Goal: Task Accomplishment & Management: Complete application form

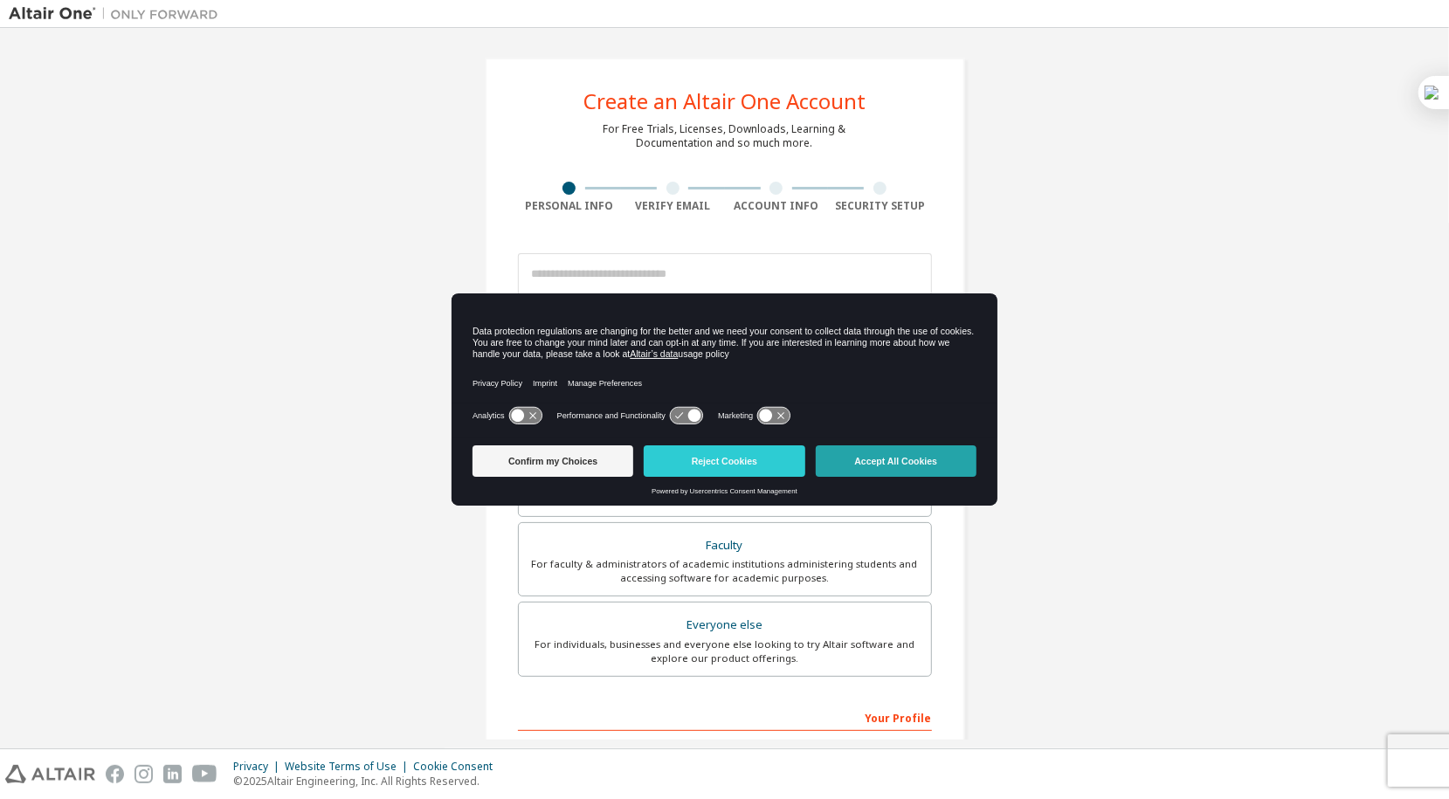
click at [921, 451] on button "Accept All Cookies" at bounding box center [896, 461] width 161 height 31
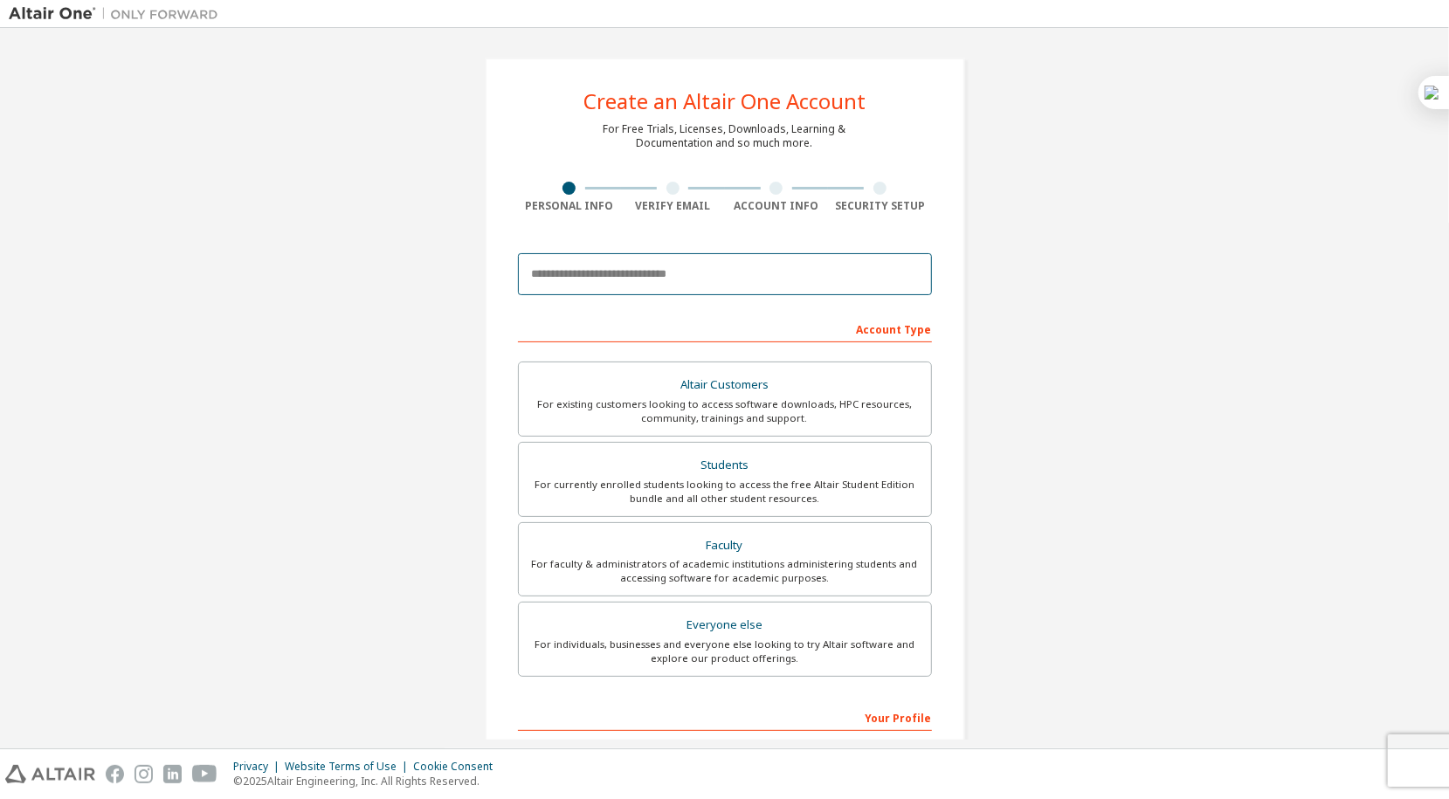
click at [654, 281] on input "email" at bounding box center [725, 274] width 414 height 42
type input "**********"
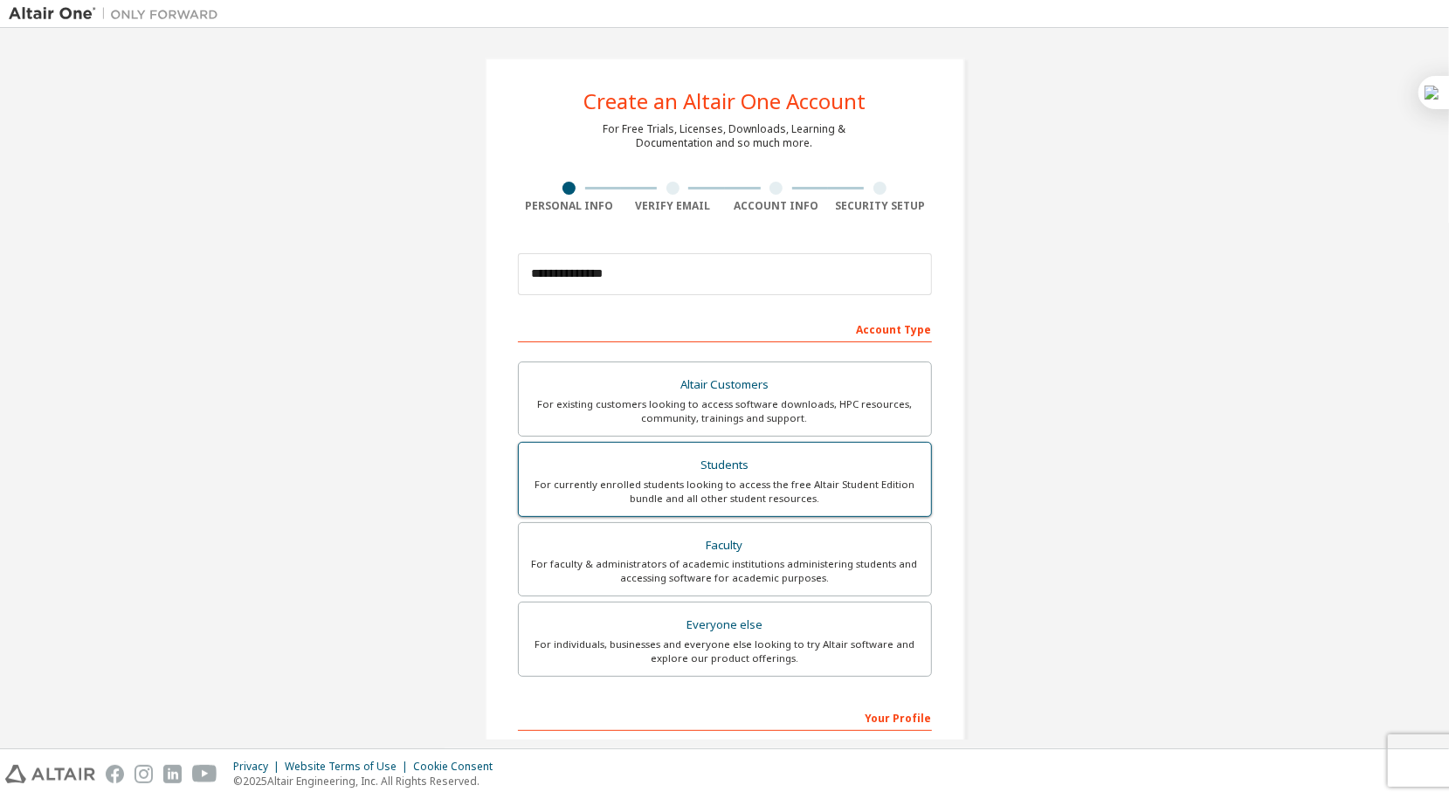
click at [746, 472] on div "Students" at bounding box center [724, 465] width 391 height 24
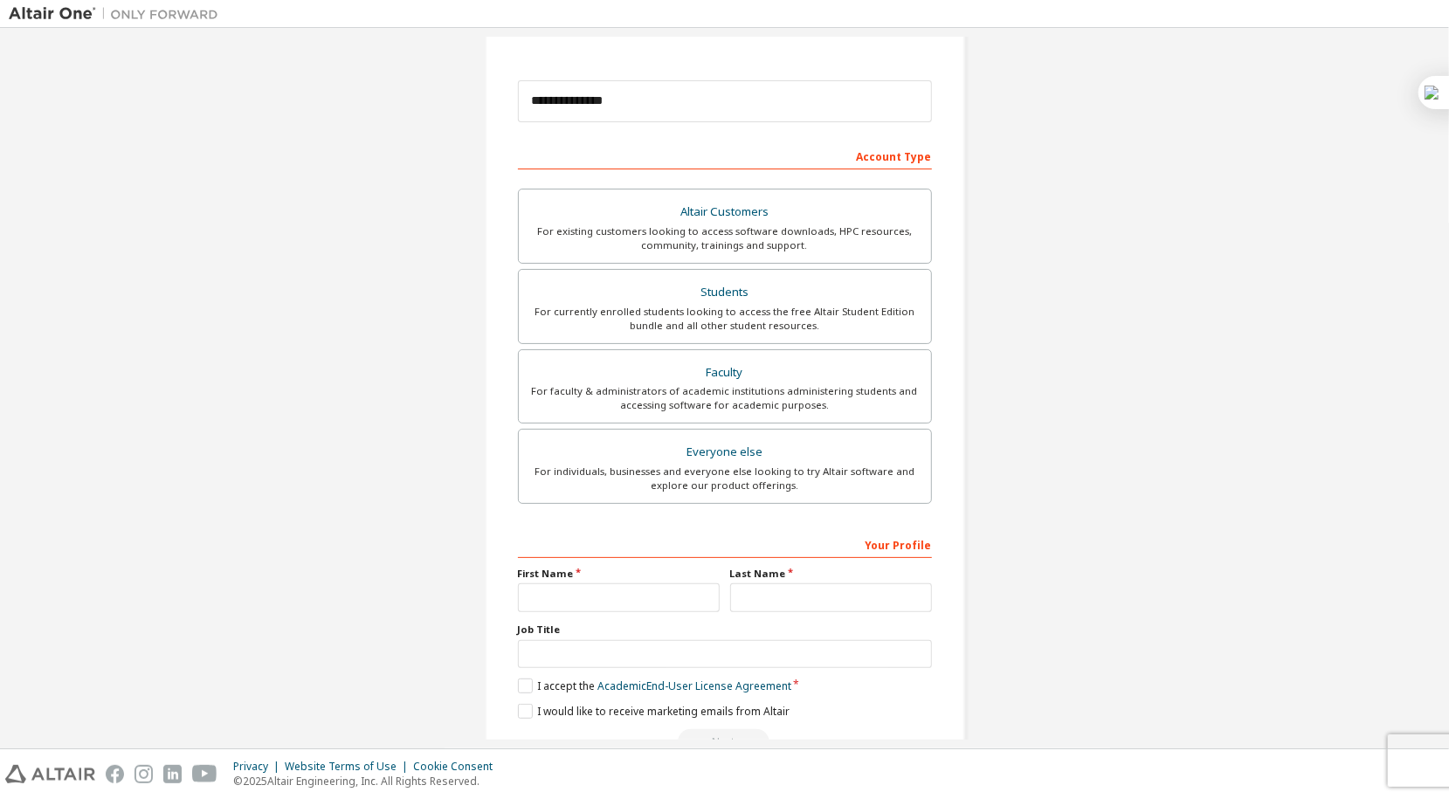
scroll to position [217, 0]
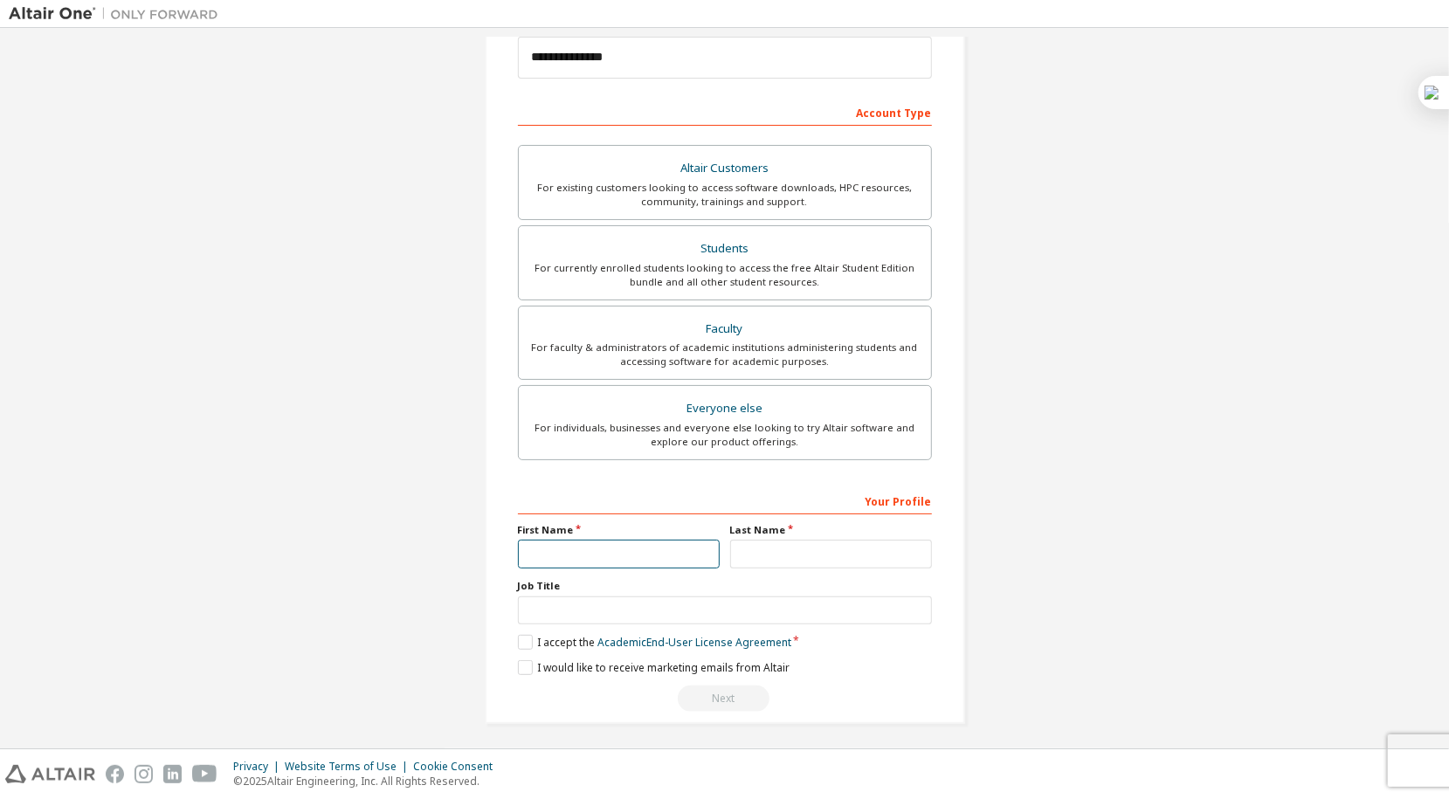
click at [585, 556] on input "text" at bounding box center [619, 554] width 202 height 29
type input "*********"
click at [785, 557] on input "text" at bounding box center [831, 554] width 202 height 29
type input "****"
click at [518, 636] on label "I accept the Academic End-User License Agreement" at bounding box center [654, 642] width 273 height 15
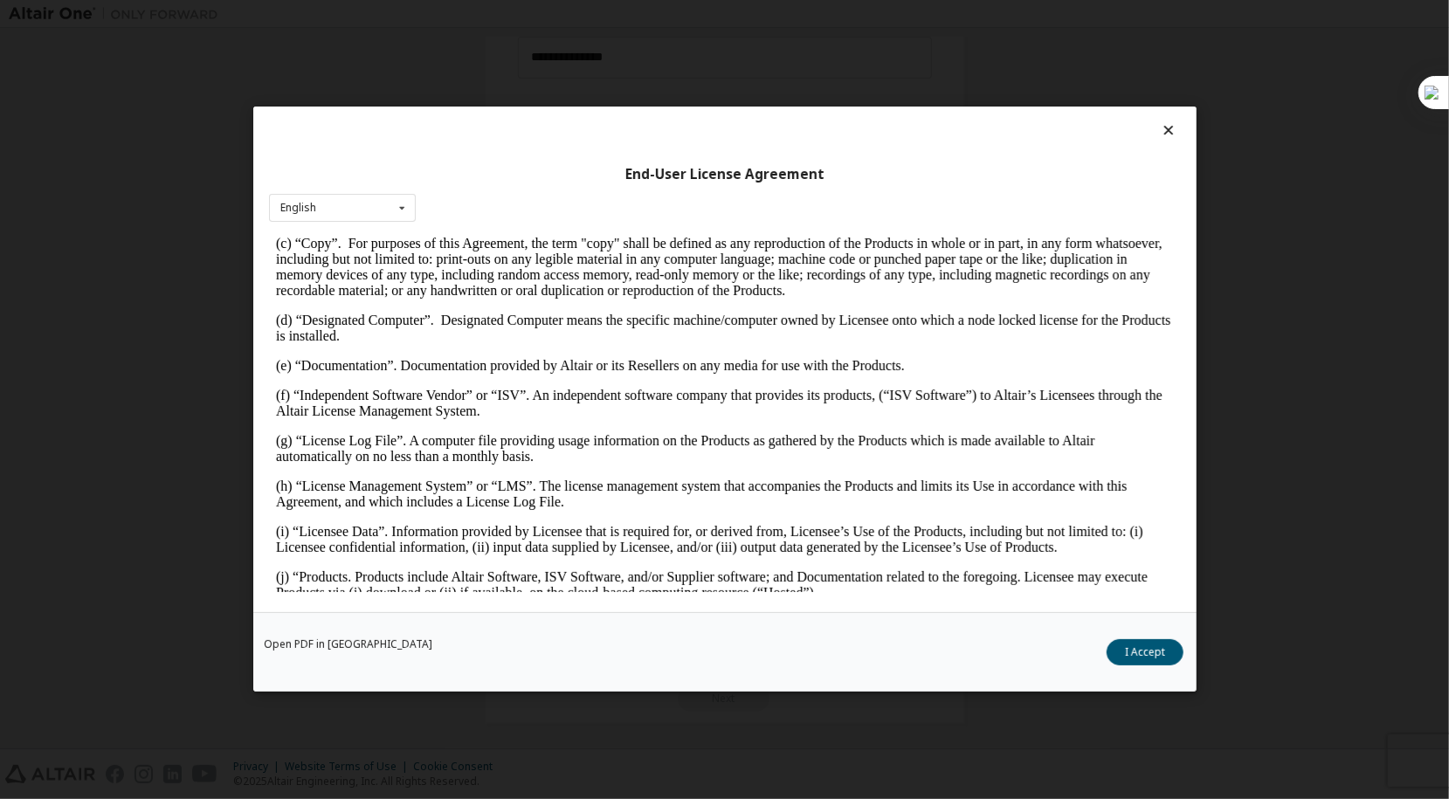
scroll to position [524, 0]
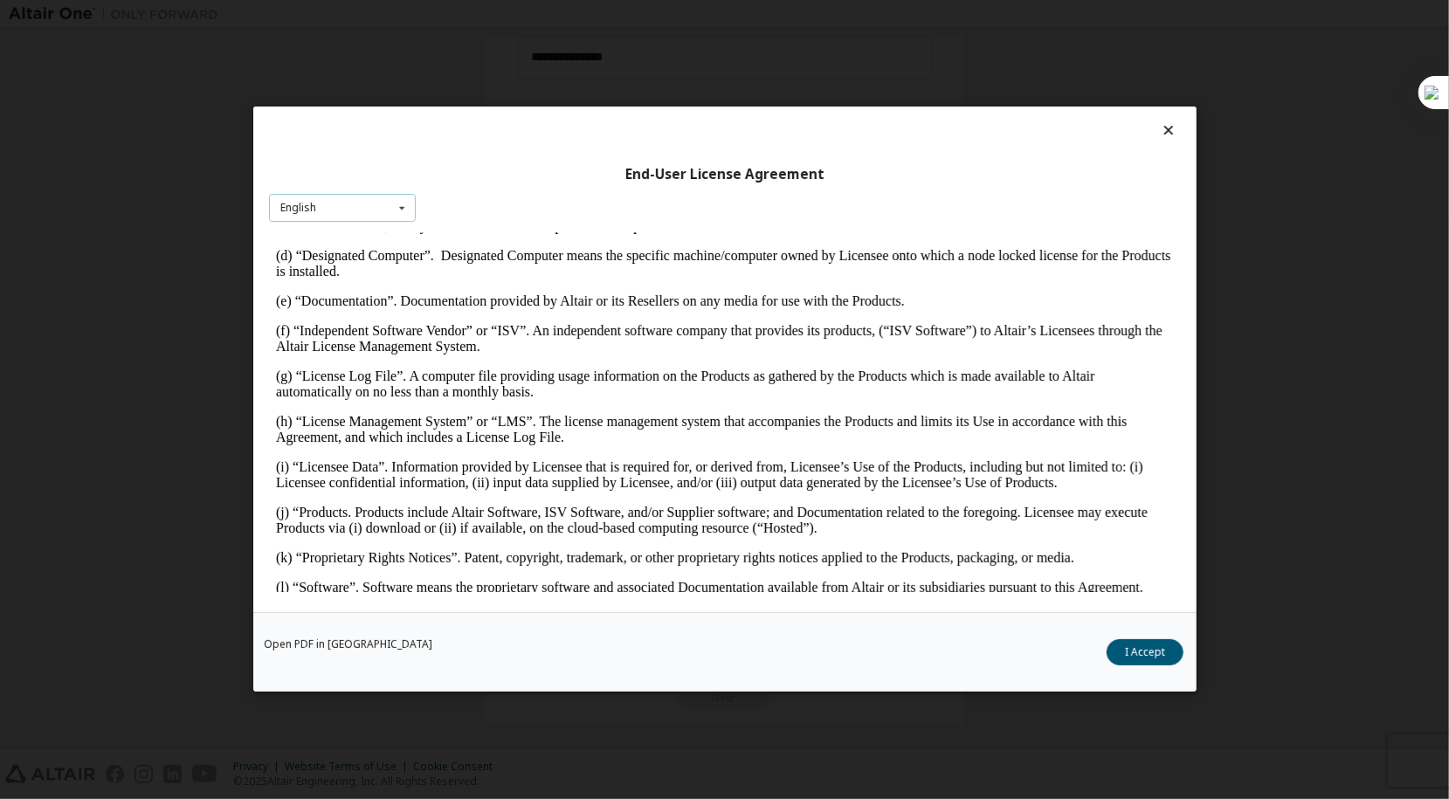
click at [371, 200] on div "English English" at bounding box center [342, 208] width 147 height 29
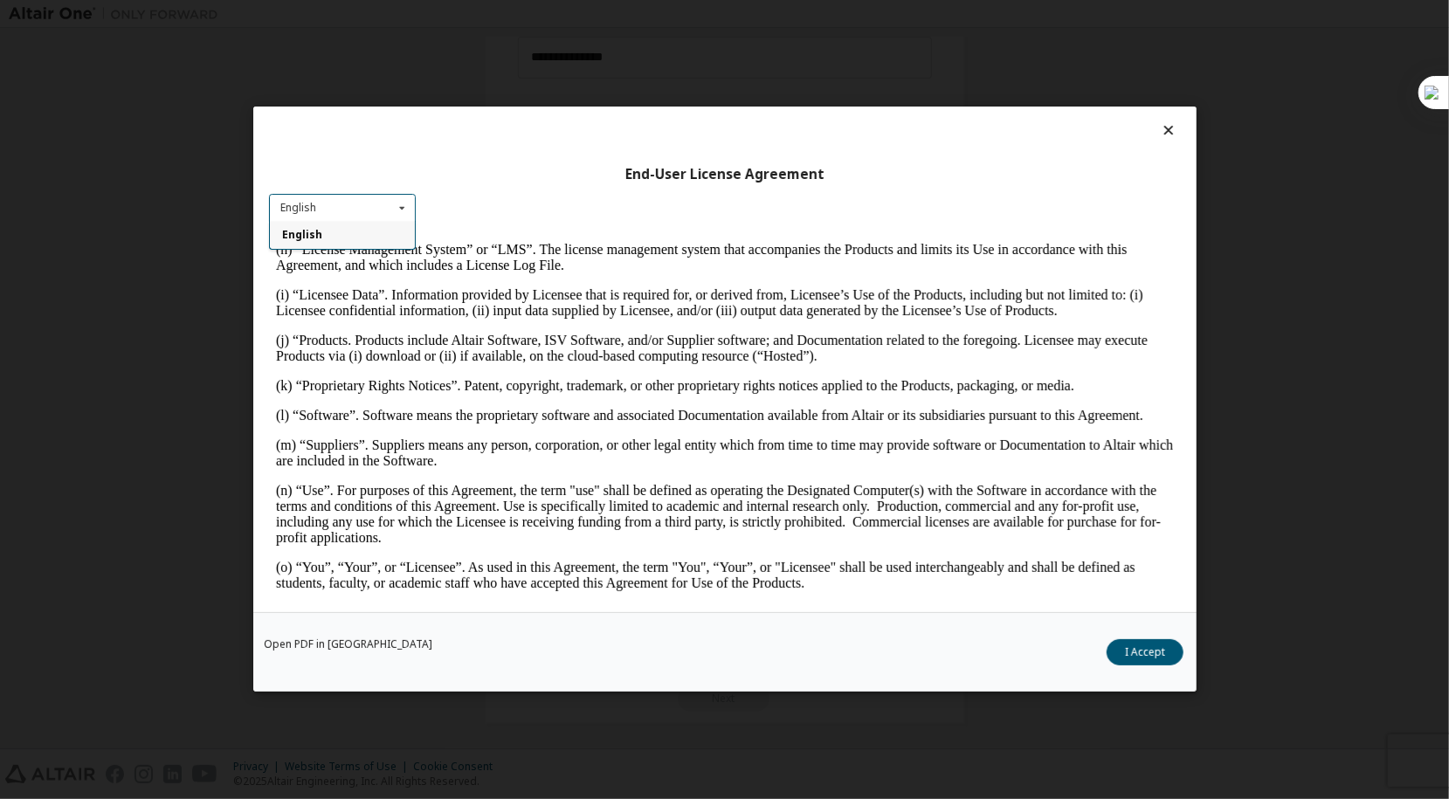
scroll to position [786, 0]
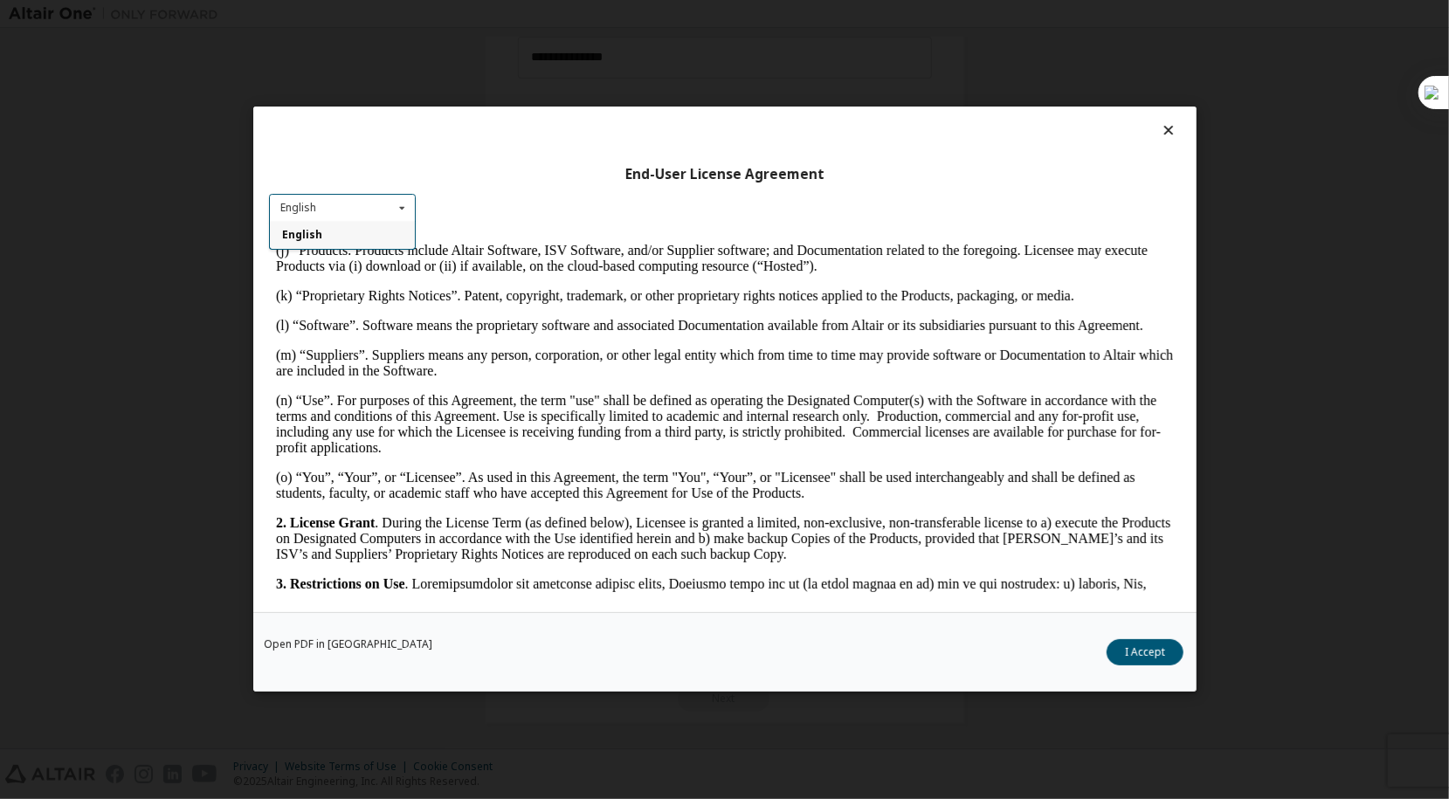
drag, startPoint x: 1160, startPoint y: 666, endPoint x: 1143, endPoint y: 665, distance: 17.5
click at [1160, 664] on button "I Accept" at bounding box center [1145, 653] width 77 height 26
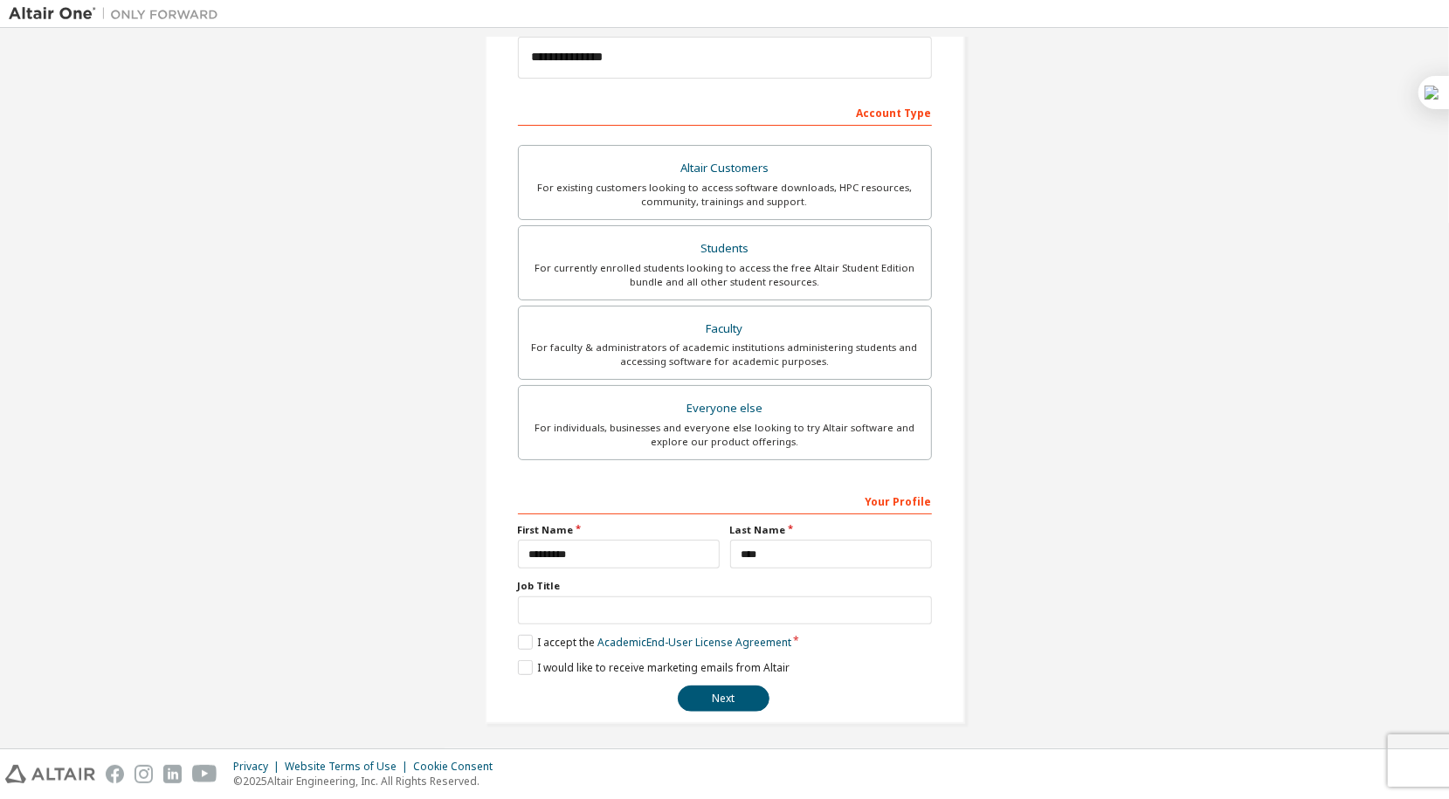
click at [512, 664] on div "**********" at bounding box center [725, 282] width 481 height 883
click at [518, 664] on label "I would like to receive marketing emails from Altair" at bounding box center [654, 668] width 272 height 15
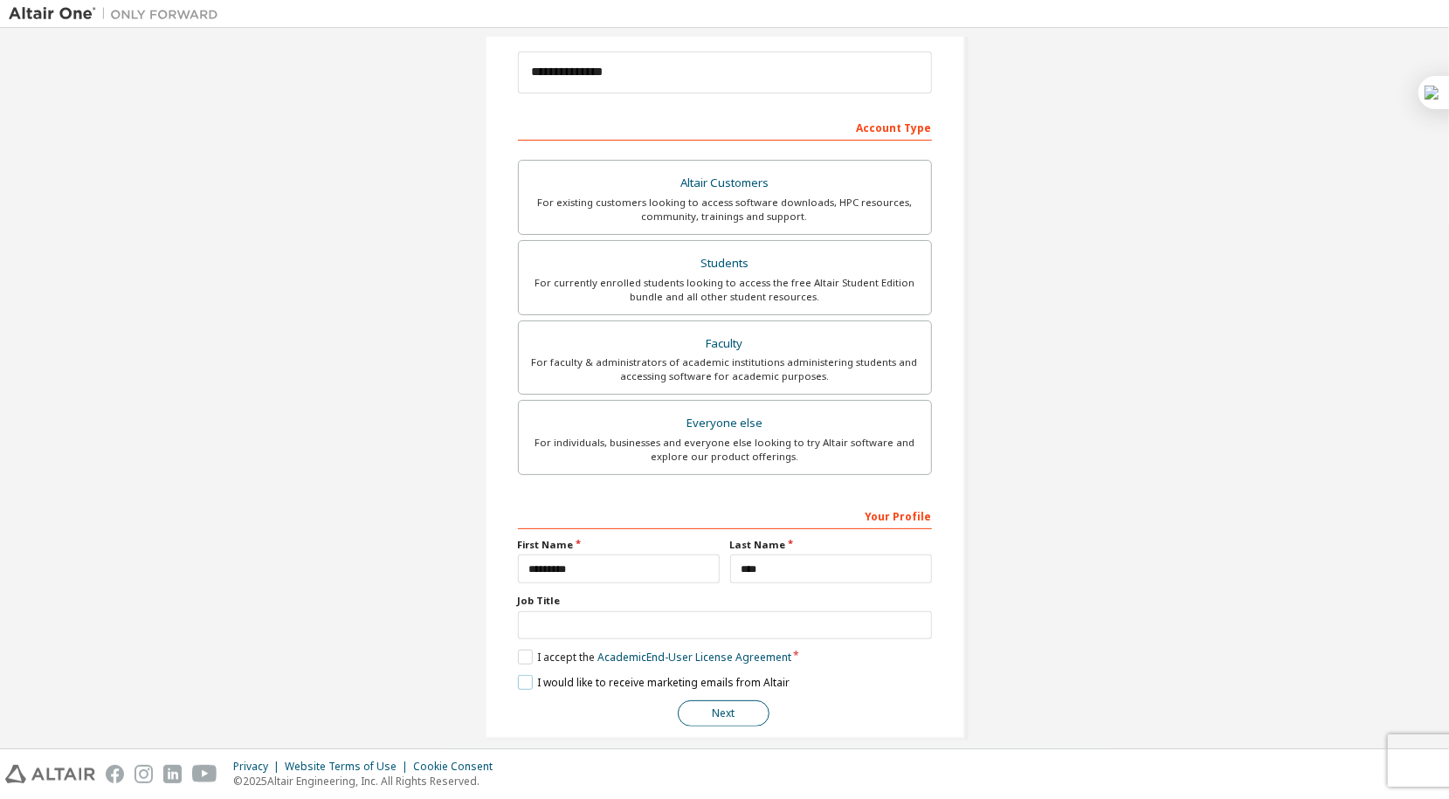
scroll to position [217, 0]
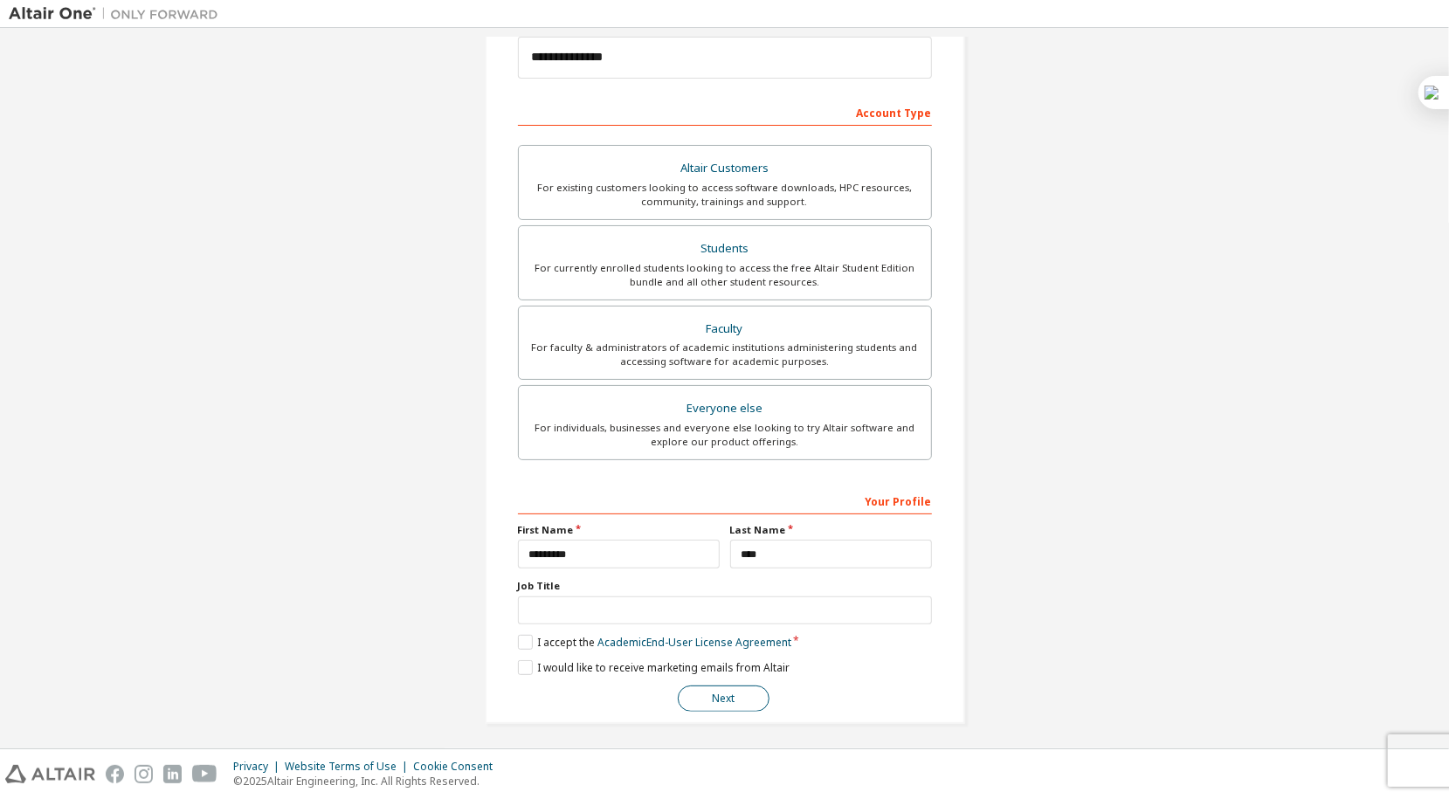
click at [737, 688] on button "Next" at bounding box center [724, 699] width 92 height 26
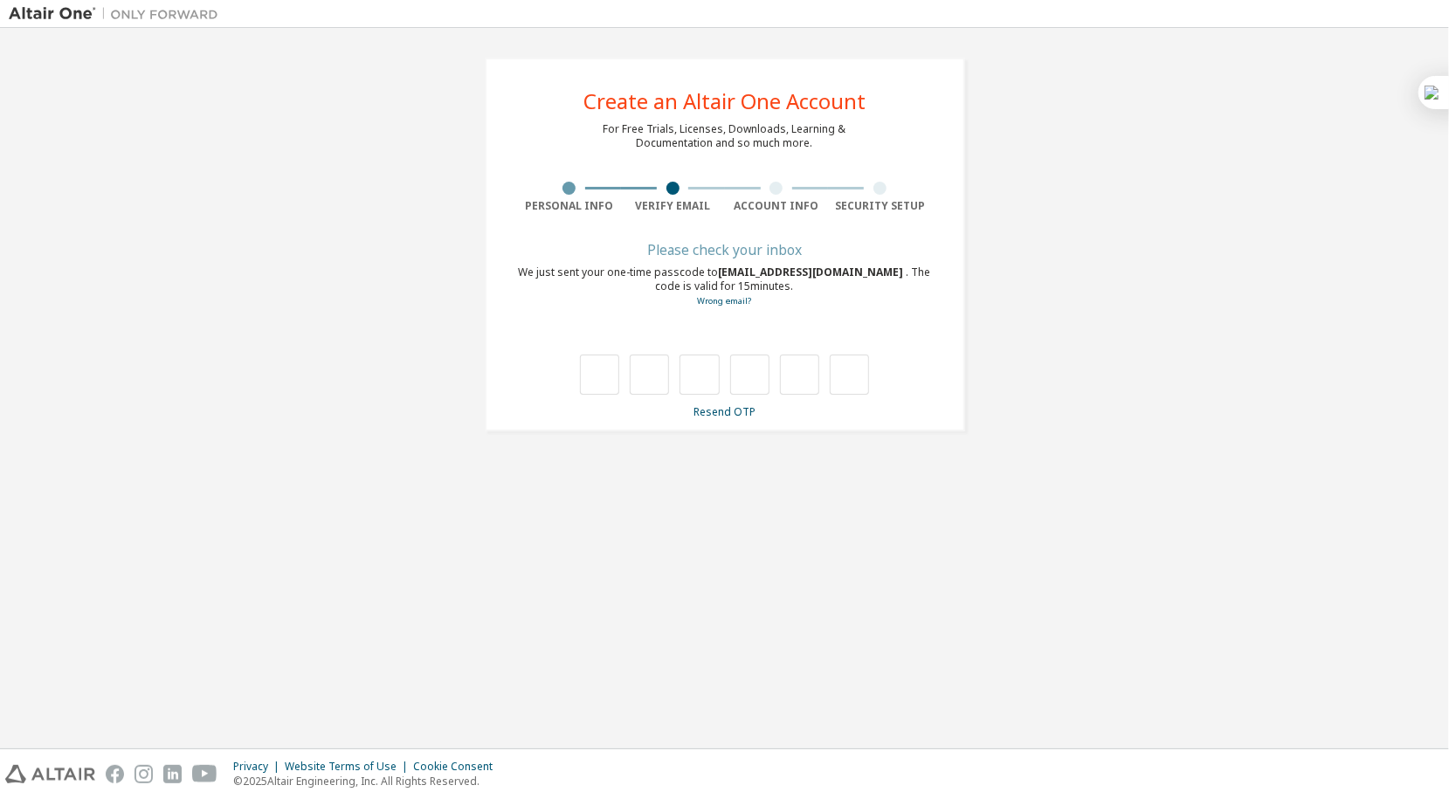
type input "*"
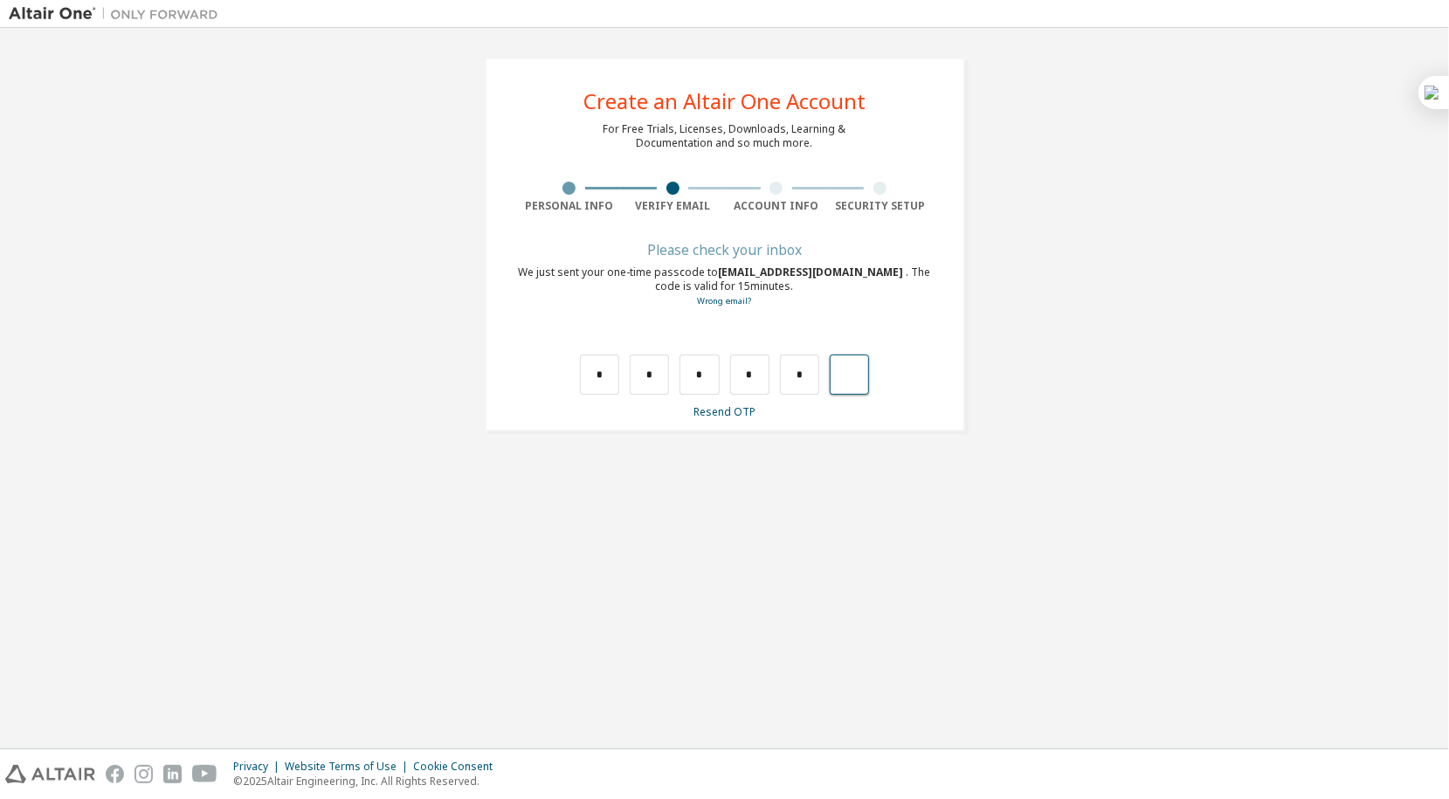
type input "*"
